Goal: Task Accomplishment & Management: Manage account settings

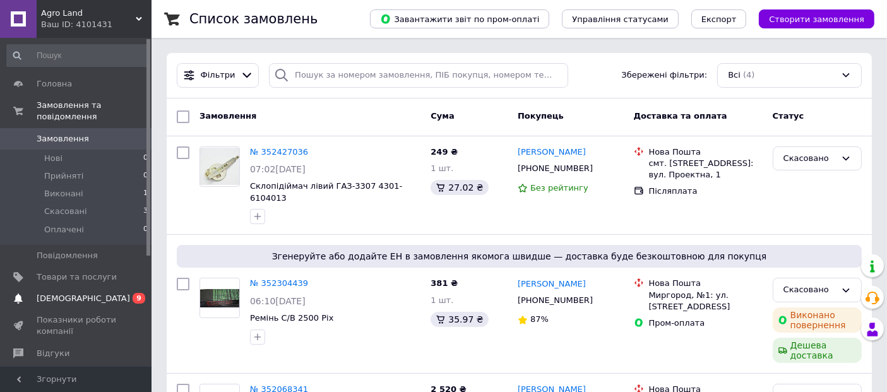
click at [76, 288] on link "Сповіщення 0 9" at bounding box center [77, 298] width 155 height 21
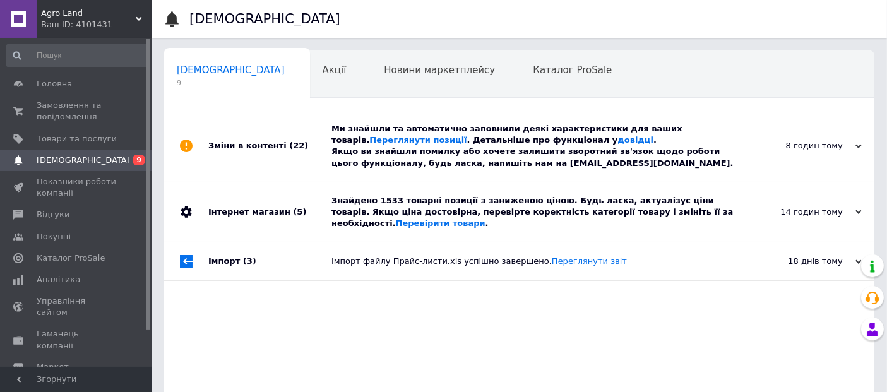
click at [816, 143] on div "8 годин тому" at bounding box center [799, 145] width 126 height 11
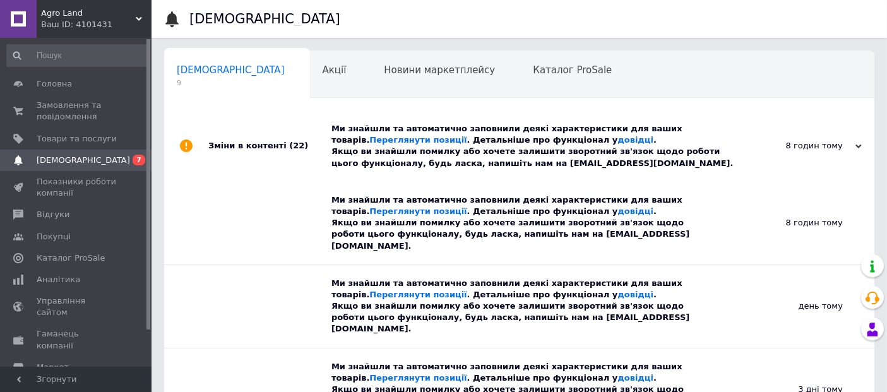
click at [845, 146] on div "8 годин тому" at bounding box center [799, 145] width 126 height 11
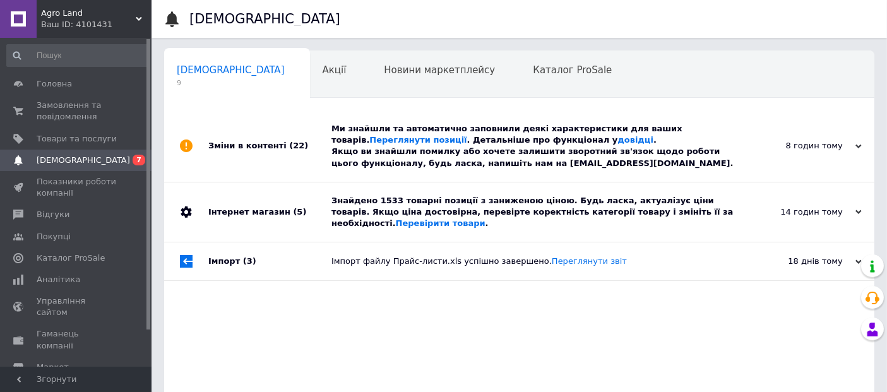
click at [826, 206] on div "14 годин тому" at bounding box center [799, 211] width 126 height 11
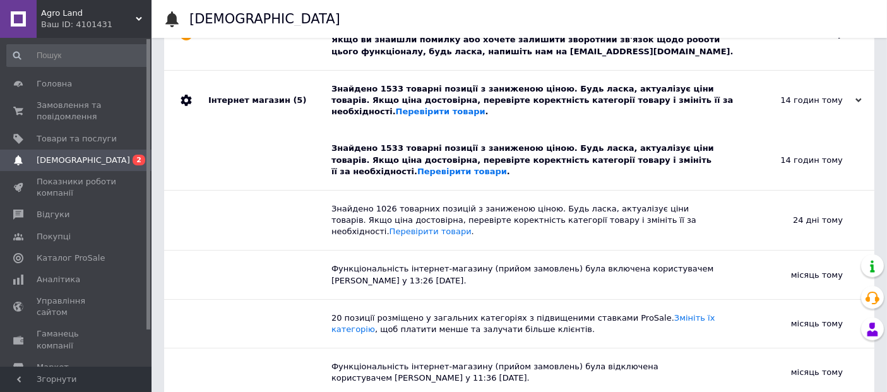
scroll to position [140, 0]
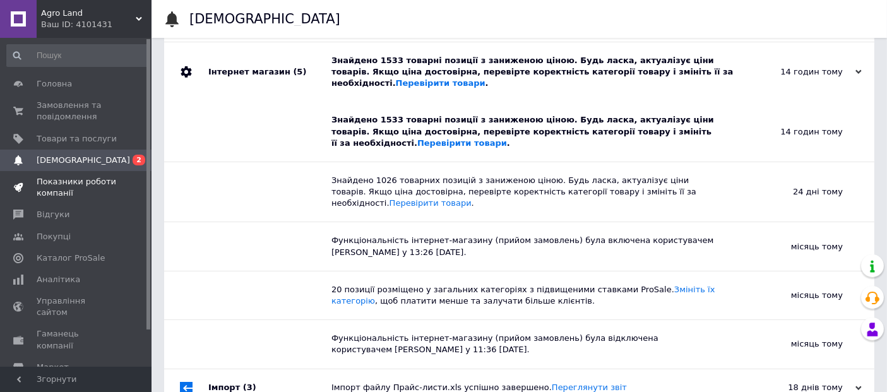
click at [63, 198] on span "Показники роботи компанії" at bounding box center [77, 187] width 80 height 23
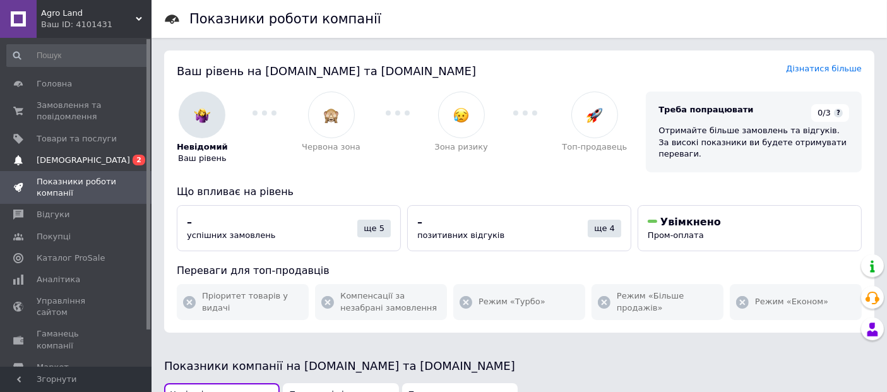
click at [71, 165] on span "[DEMOGRAPHIC_DATA]" at bounding box center [83, 160] width 93 height 11
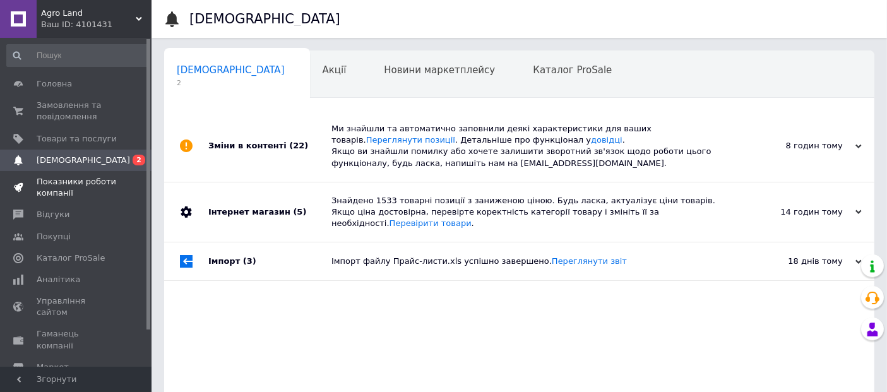
click at [73, 185] on span "Показники роботи компанії" at bounding box center [77, 187] width 80 height 23
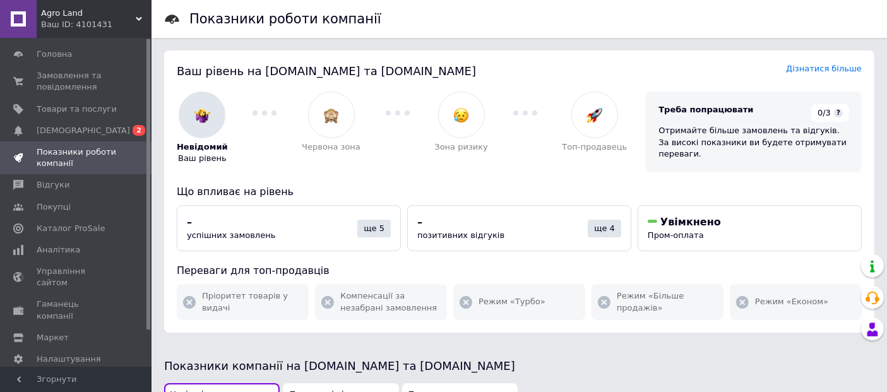
scroll to position [42, 0]
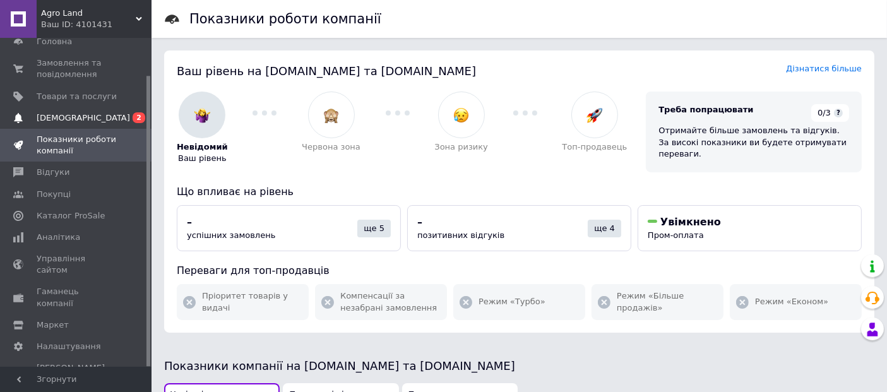
click at [64, 115] on span "[DEMOGRAPHIC_DATA]" at bounding box center [83, 117] width 93 height 11
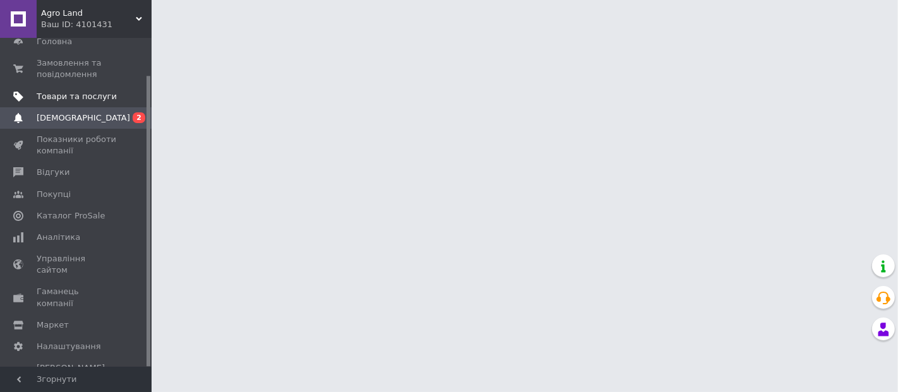
click at [68, 102] on span "Товари та послуги" at bounding box center [77, 96] width 80 height 11
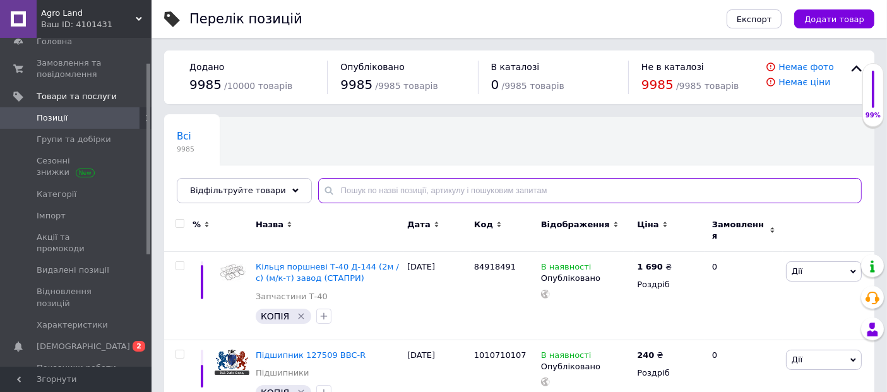
click at [355, 185] on input "text" at bounding box center [590, 190] width 544 height 25
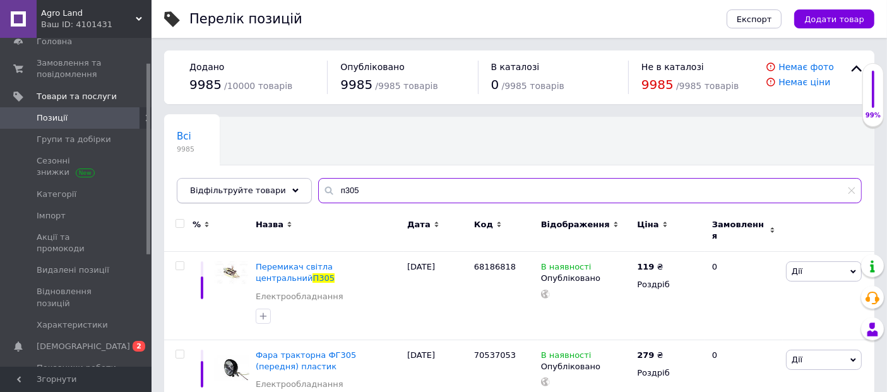
drag, startPoint x: 365, startPoint y: 191, endPoint x: 245, endPoint y: 188, distance: 120.0
click at [245, 188] on div "Відфільтруйте товари п305" at bounding box center [519, 190] width 685 height 25
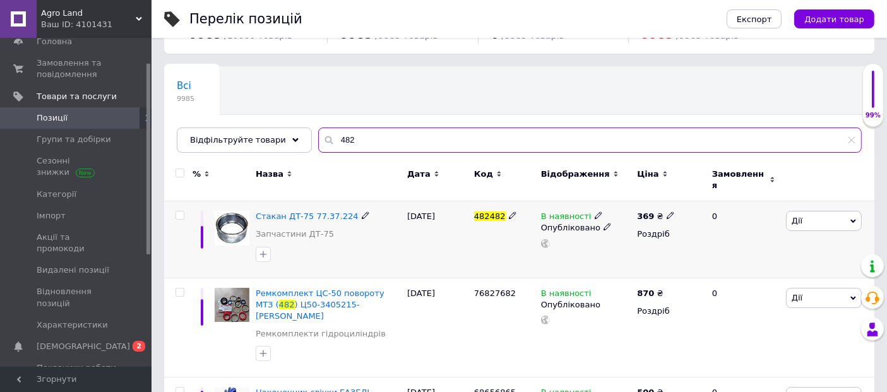
scroll to position [70, 0]
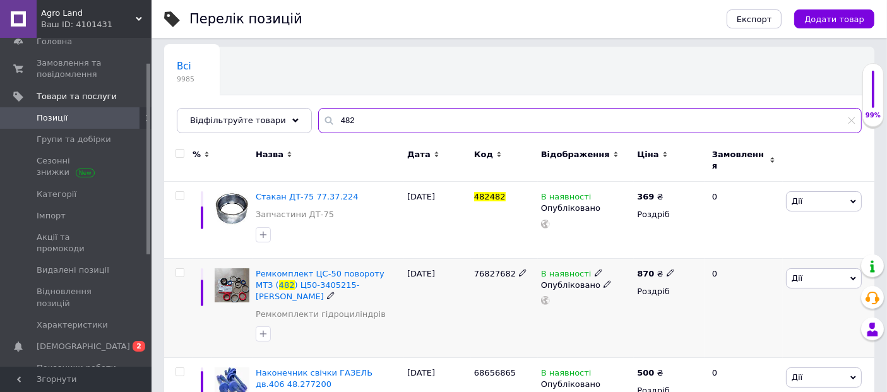
type input "482"
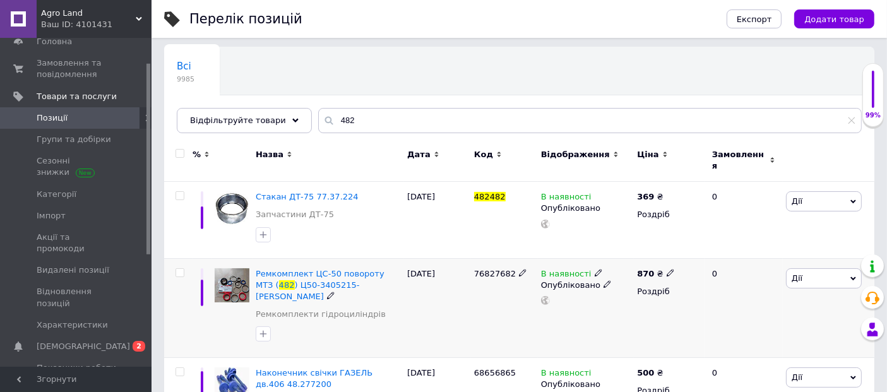
click at [667, 269] on use at bounding box center [670, 272] width 7 height 7
drag, startPoint x: 652, startPoint y: 255, endPoint x: 645, endPoint y: 254, distance: 6.4
click at [645, 258] on div "870 ₴ Ціна 870 Валюта ₴ $ EUR CHF GBP ¥ PLN ₸ MDL HUF KGS CNY TRY KRW lei Роздр…" at bounding box center [669, 308] width 71 height 100
type input "330"
click at [633, 309] on div "В наявності Опубліковано" at bounding box center [586, 308] width 97 height 100
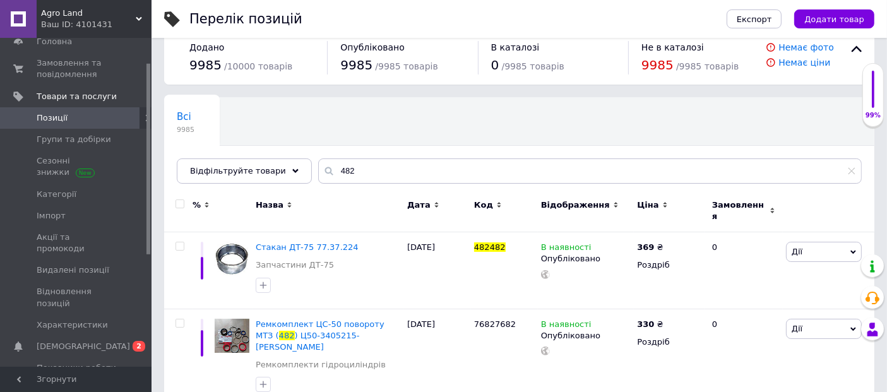
scroll to position [0, 0]
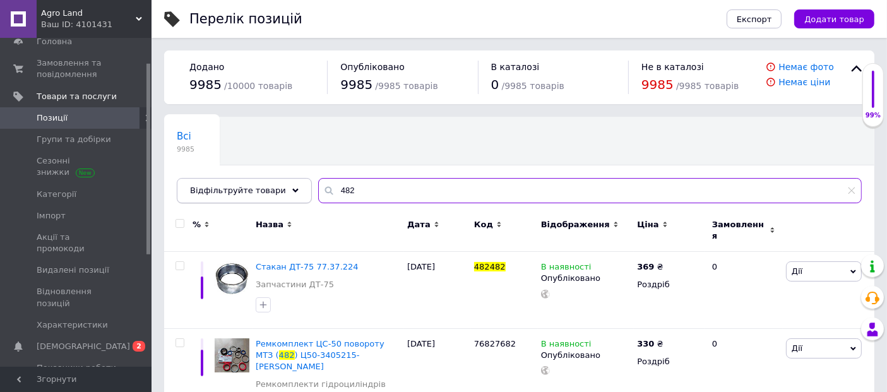
drag, startPoint x: 350, startPoint y: 191, endPoint x: 268, endPoint y: 199, distance: 81.9
click at [268, 199] on div "Відфільтруйте товари 482" at bounding box center [519, 190] width 685 height 25
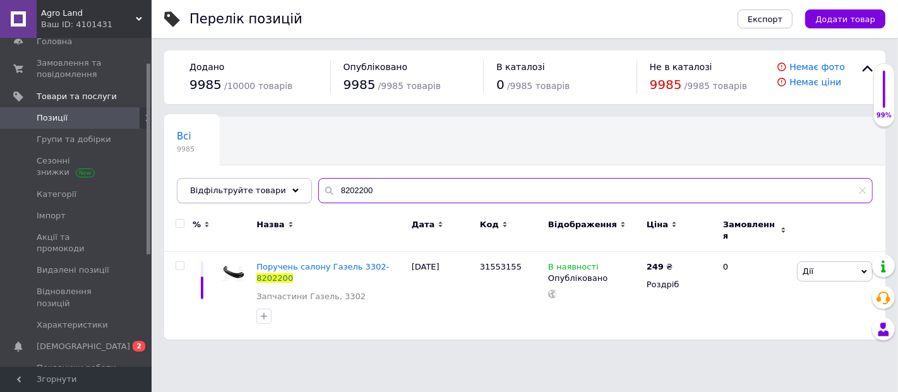
drag, startPoint x: 364, startPoint y: 187, endPoint x: 258, endPoint y: 183, distance: 106.8
click at [258, 183] on div "Відфільтруйте товари 8202200" at bounding box center [525, 190] width 696 height 25
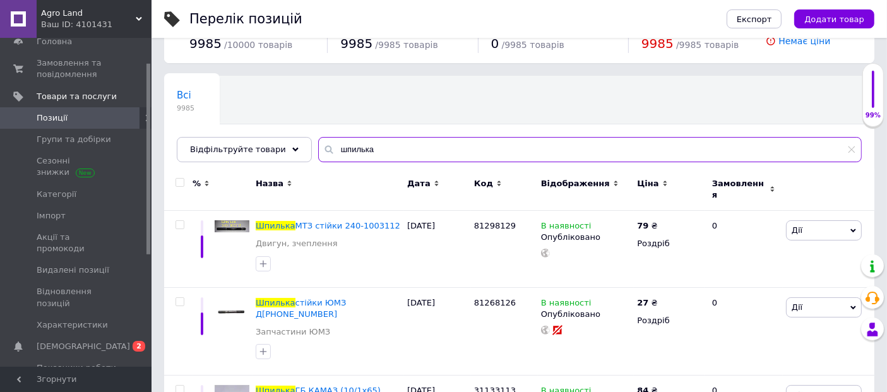
scroll to position [70, 0]
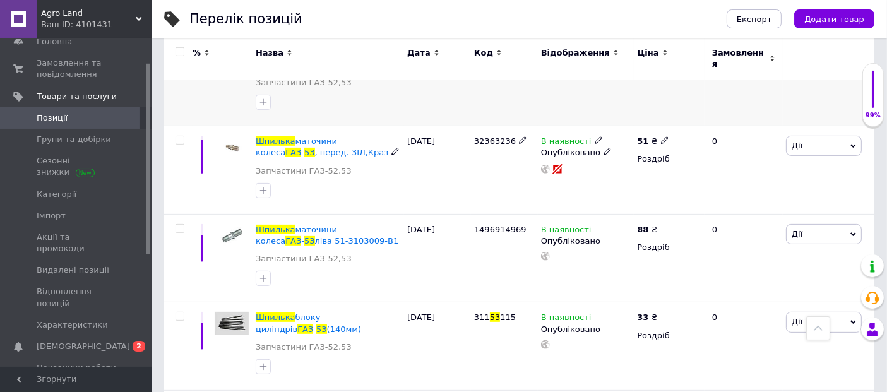
scroll to position [491, 0]
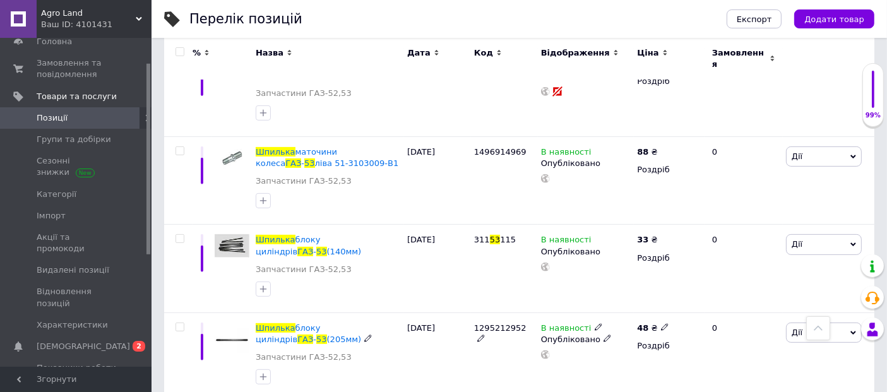
type input "шпилька газ 53"
